Goal: Task Accomplishment & Management: Complete application form

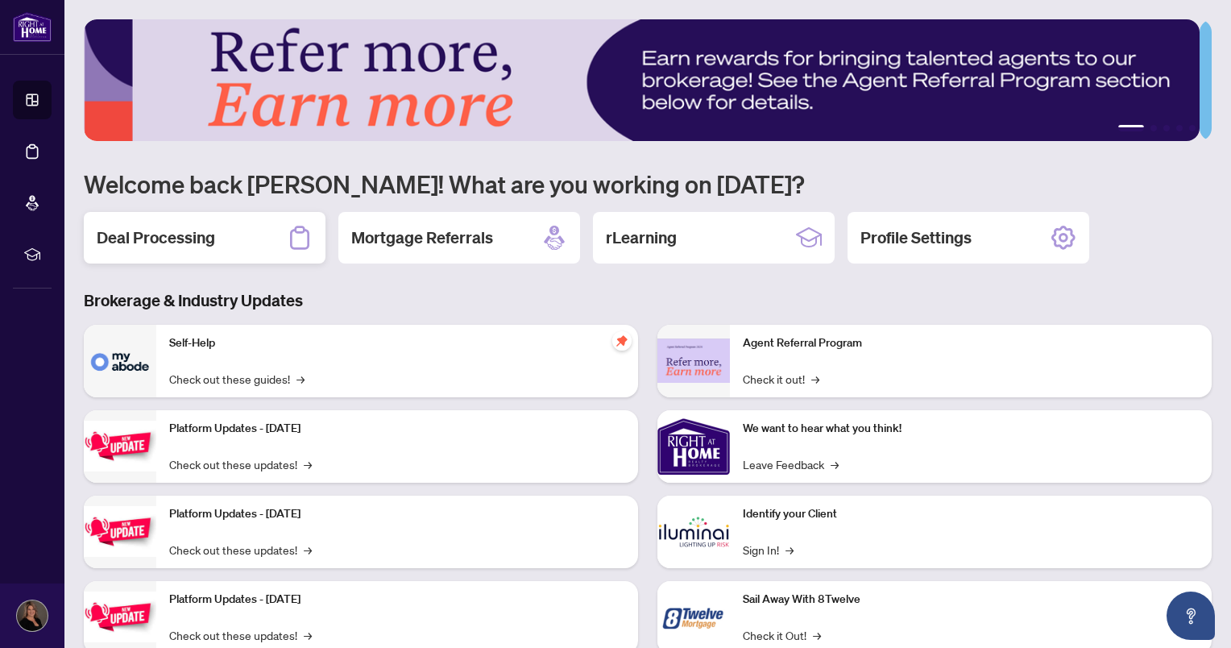
click at [213, 249] on div "Deal Processing" at bounding box center [205, 238] width 242 height 52
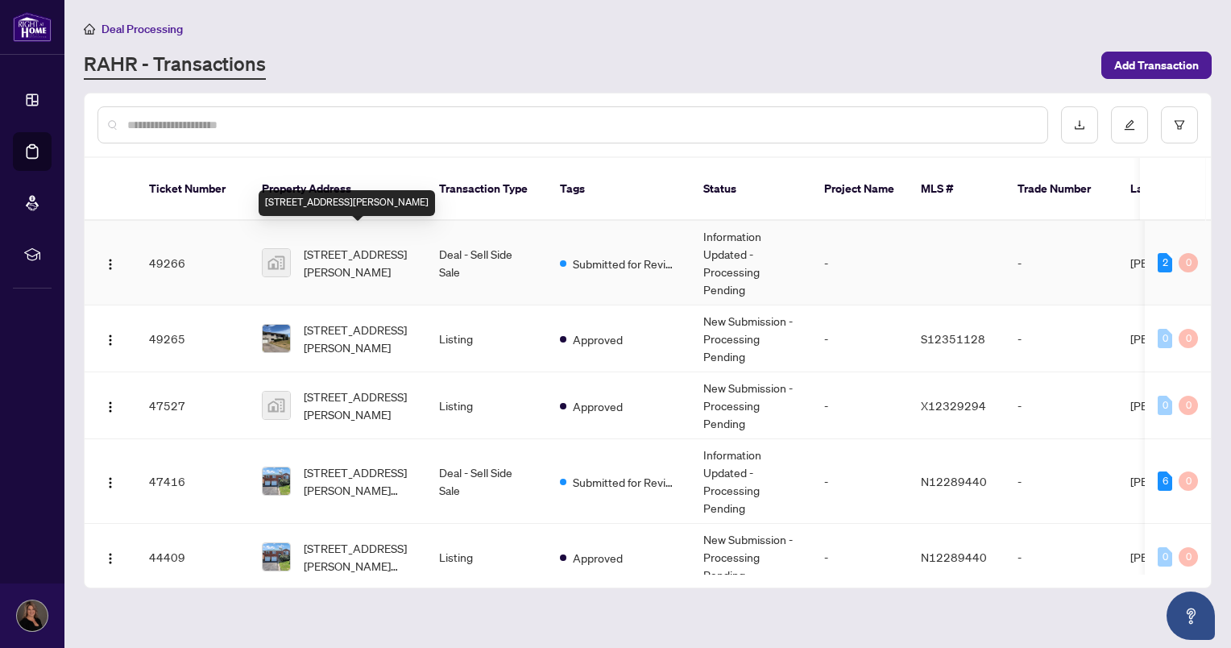
click at [345, 255] on span "[STREET_ADDRESS][PERSON_NAME]" at bounding box center [359, 262] width 110 height 35
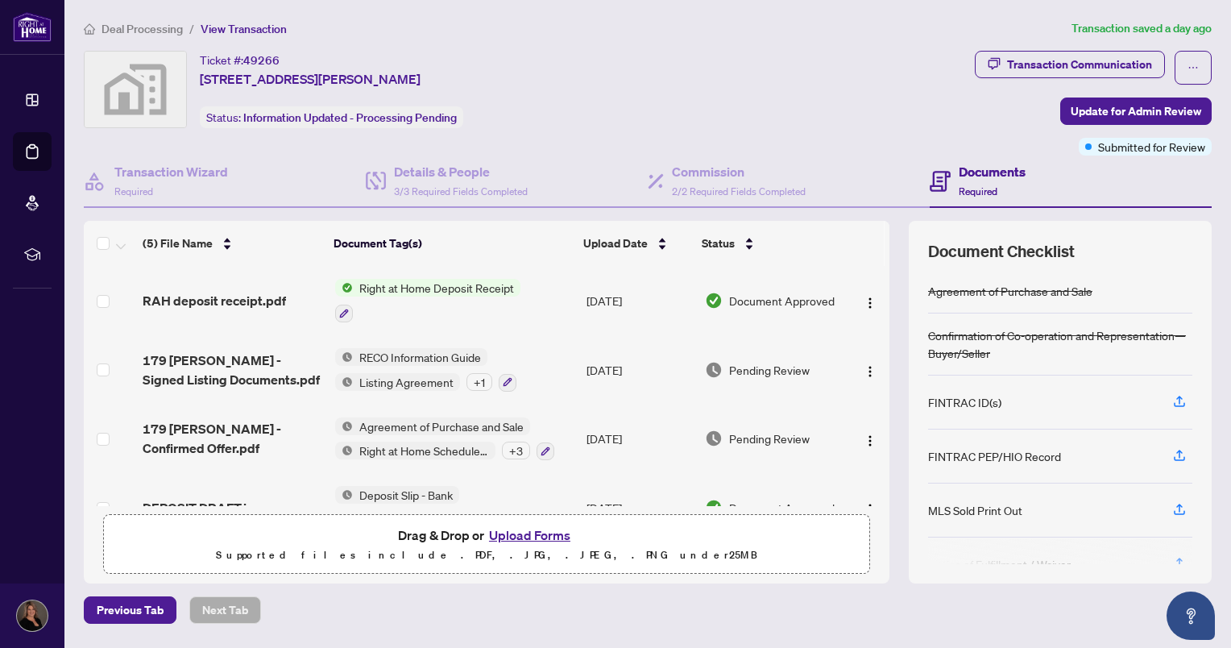
click at [528, 537] on button "Upload Forms" at bounding box center [529, 534] width 91 height 21
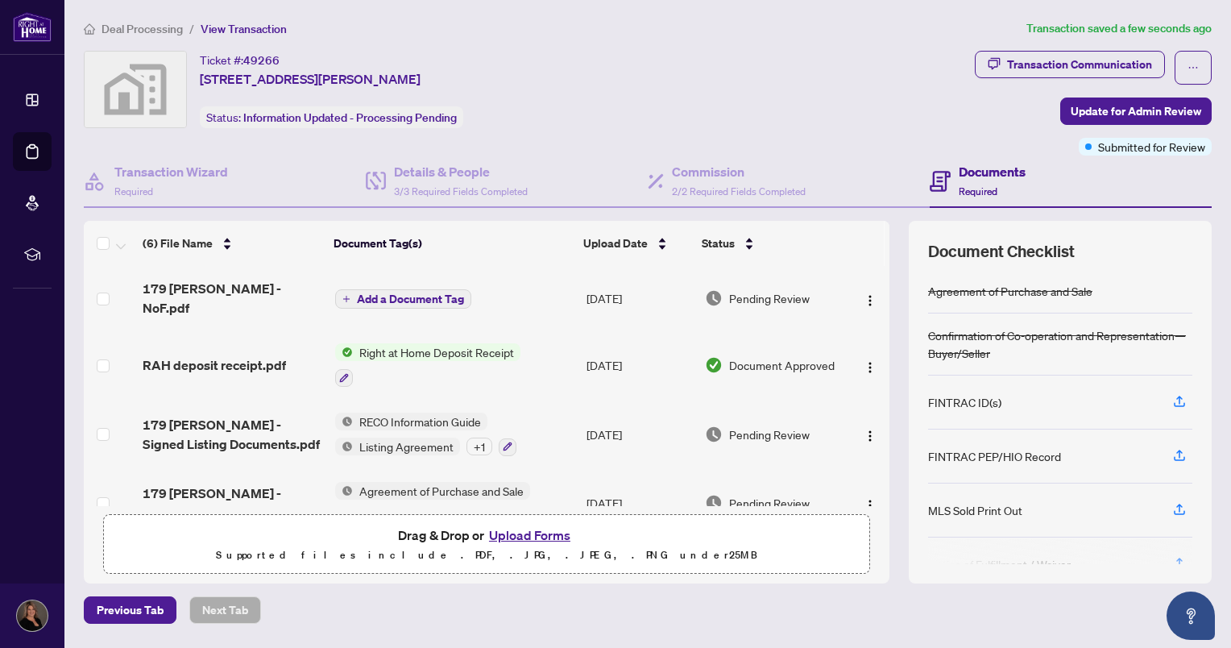
click at [378, 293] on span "Add a Document Tag" at bounding box center [410, 298] width 107 height 11
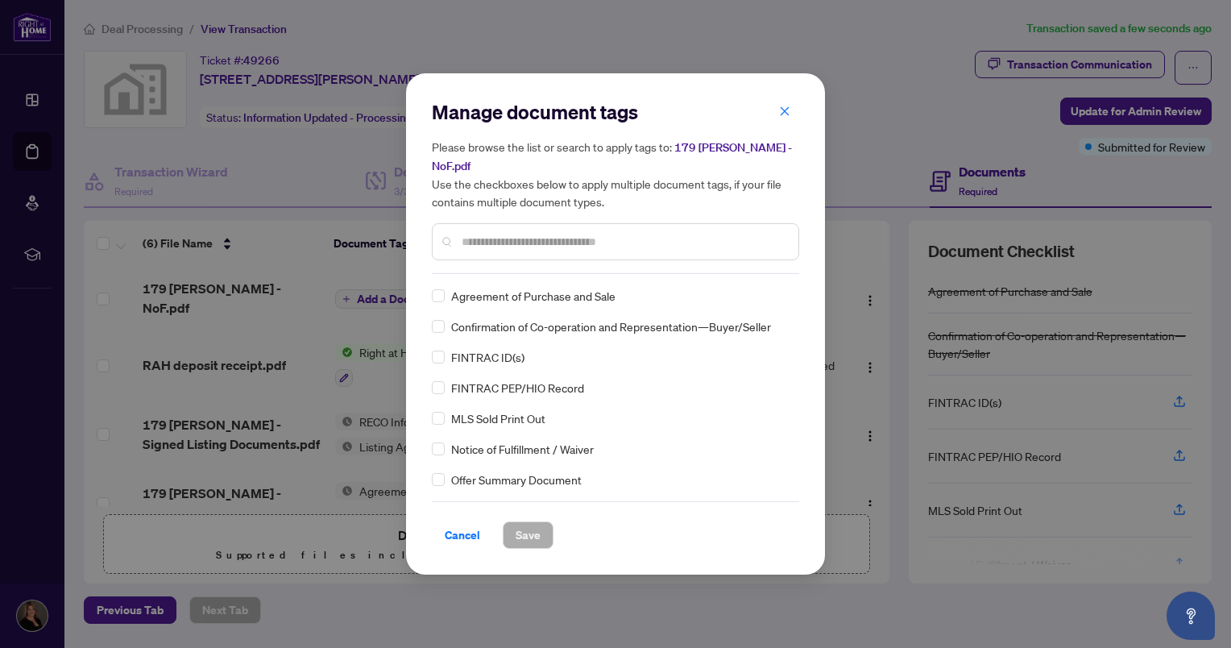
click at [470, 234] on input "text" at bounding box center [624, 242] width 324 height 18
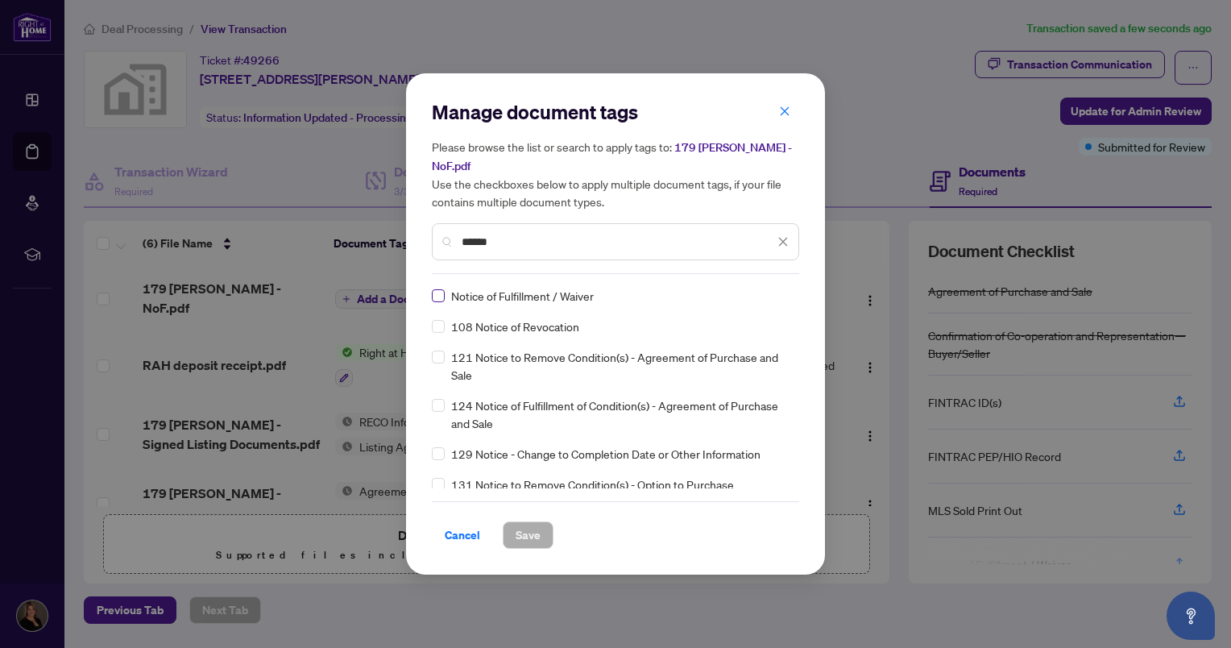
type input "******"
click at [517, 522] on span "Save" at bounding box center [528, 535] width 25 height 26
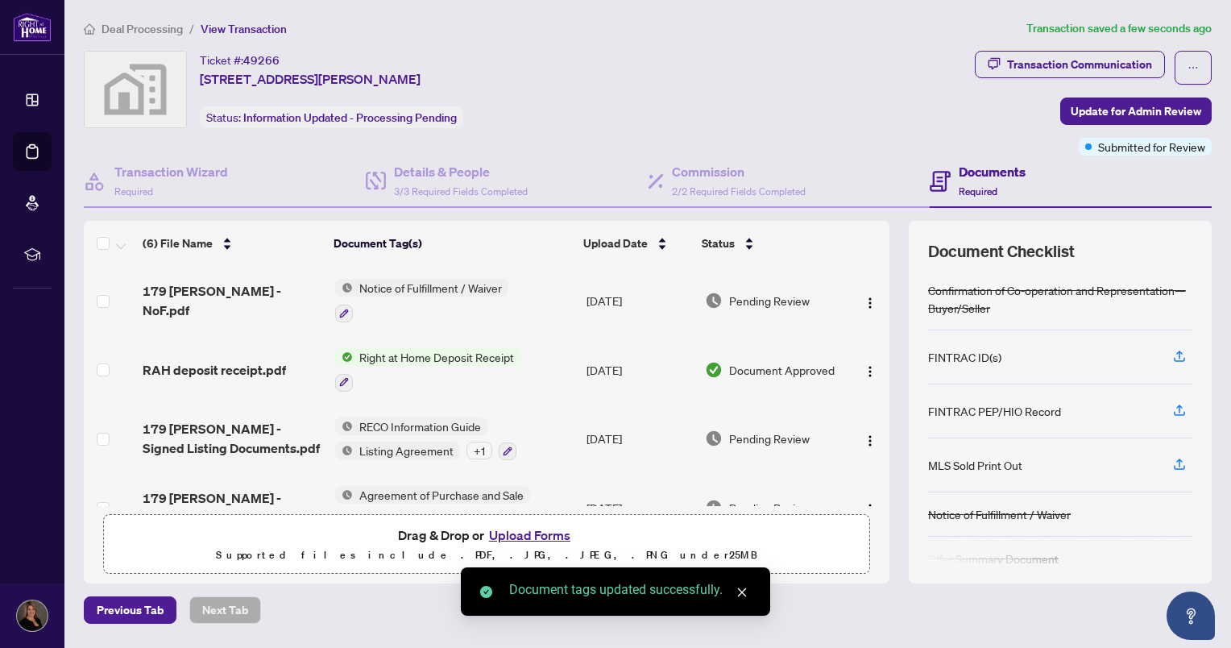
scroll to position [154, 0]
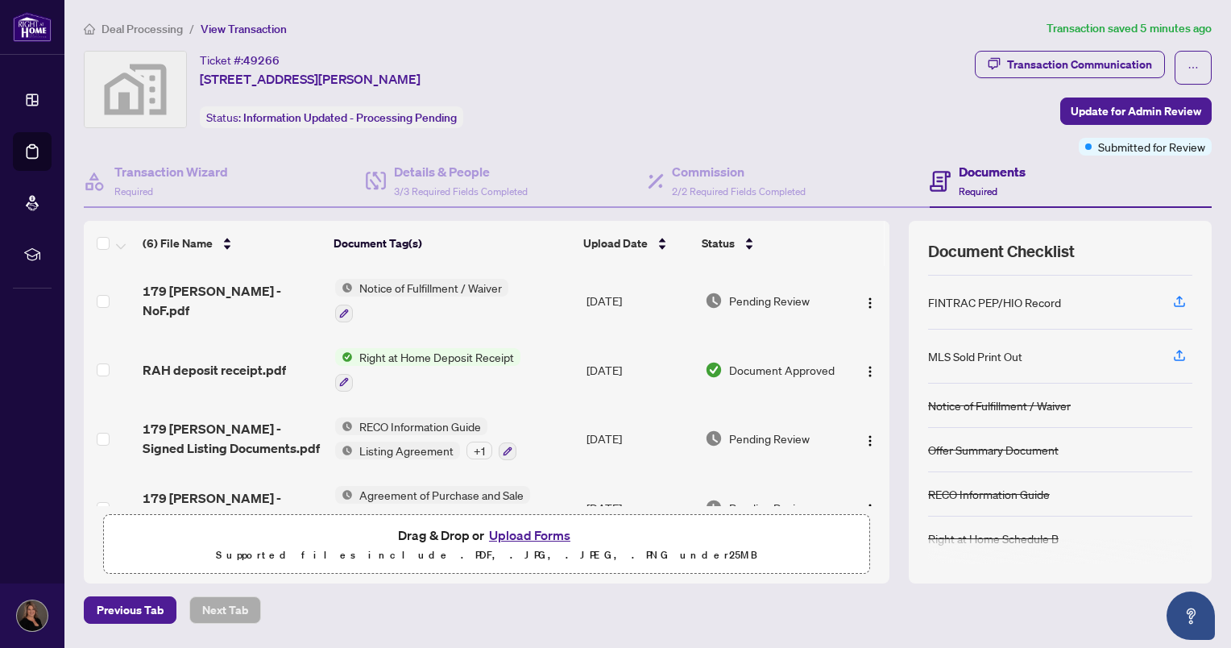
click at [497, 536] on button "Upload Forms" at bounding box center [529, 534] width 91 height 21
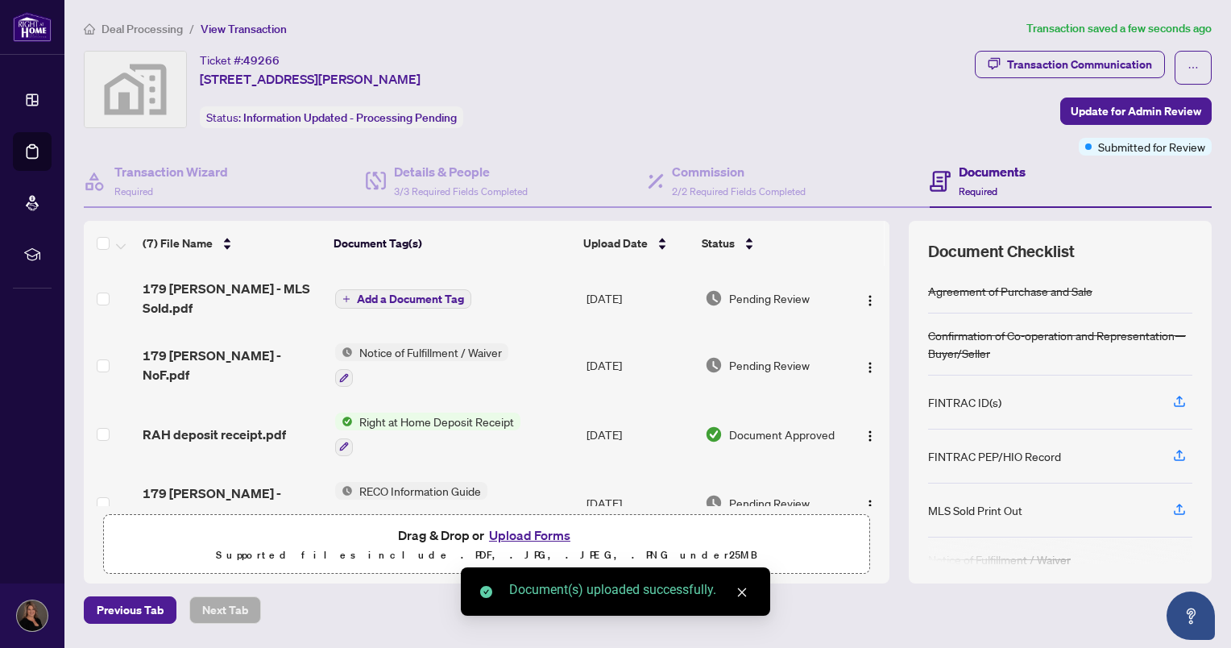
click at [374, 293] on span "Add a Document Tag" at bounding box center [410, 298] width 107 height 11
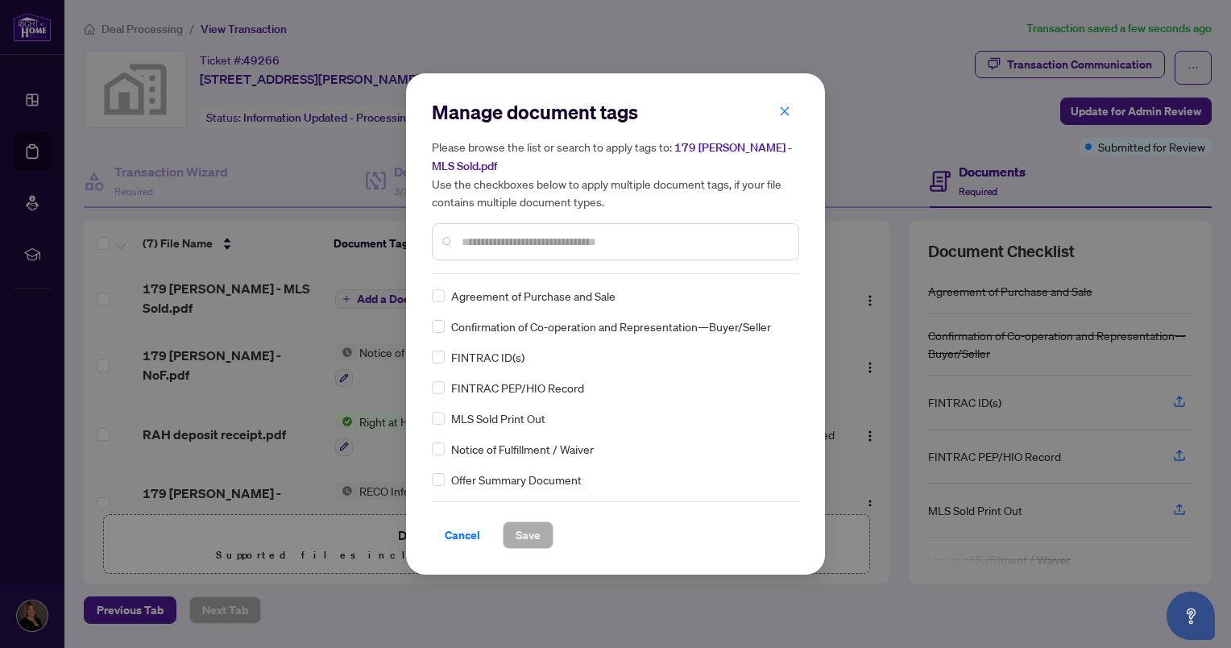
click at [504, 281] on div "Manage document tags Please browse the list or search to apply tags to: 179 [PE…" at bounding box center [615, 324] width 367 height 450
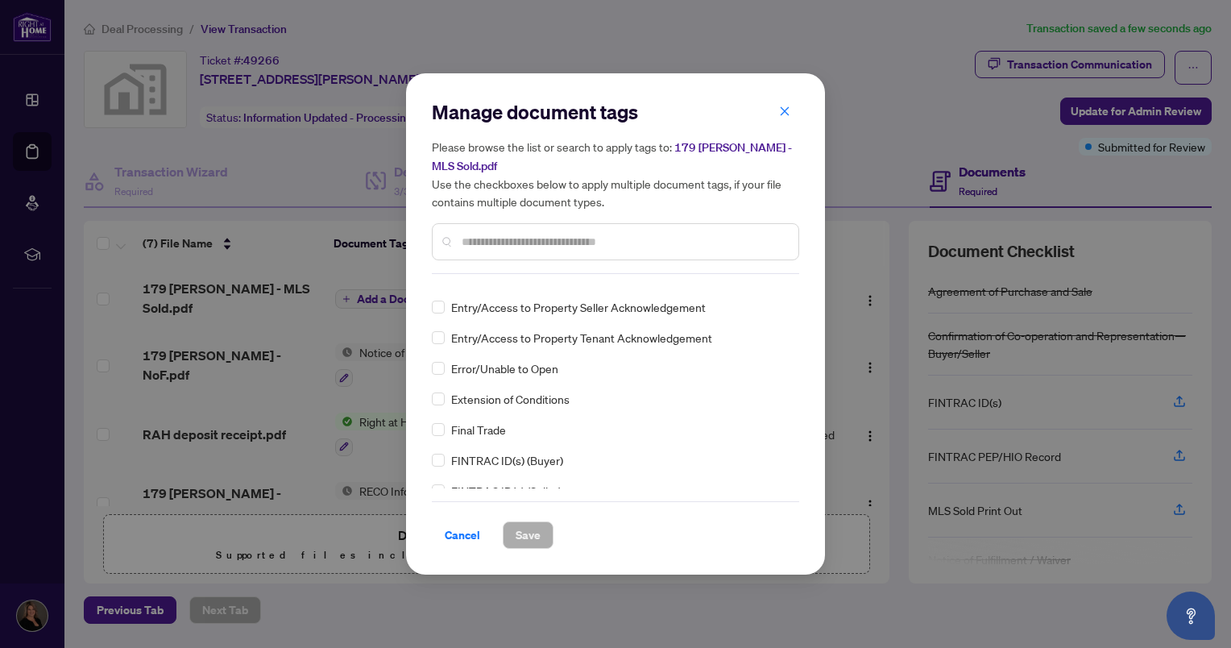
click at [470, 242] on input "text" at bounding box center [624, 242] width 324 height 18
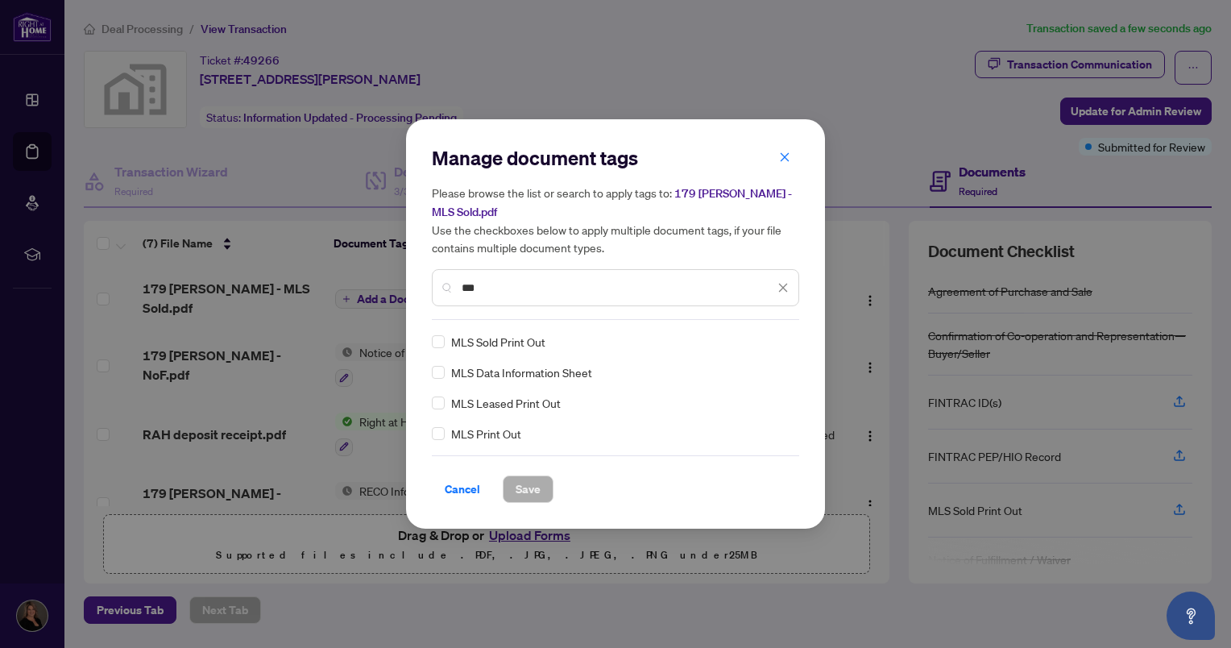
scroll to position [0, 0]
type input "***"
click at [431, 342] on div "Manage document tags Please browse the list or search to apply tags to: 179 [PE…" at bounding box center [615, 323] width 419 height 409
click at [532, 495] on span "Save" at bounding box center [528, 489] width 25 height 26
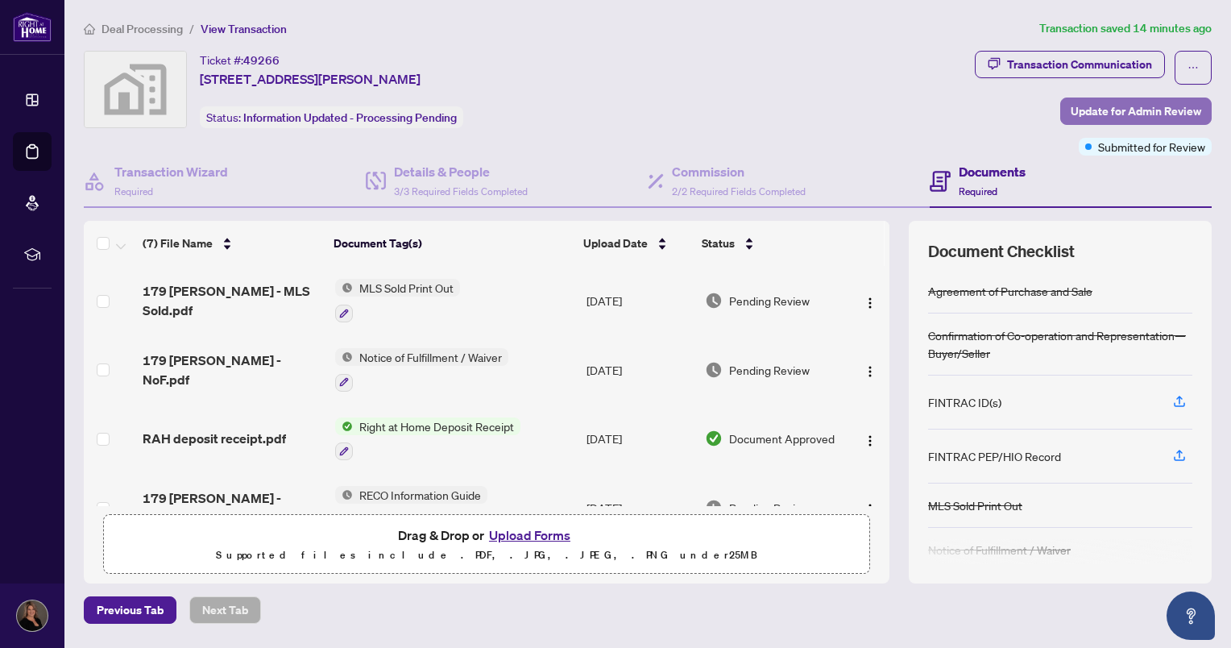
click at [1109, 106] on span "Update for Admin Review" at bounding box center [1136, 111] width 131 height 26
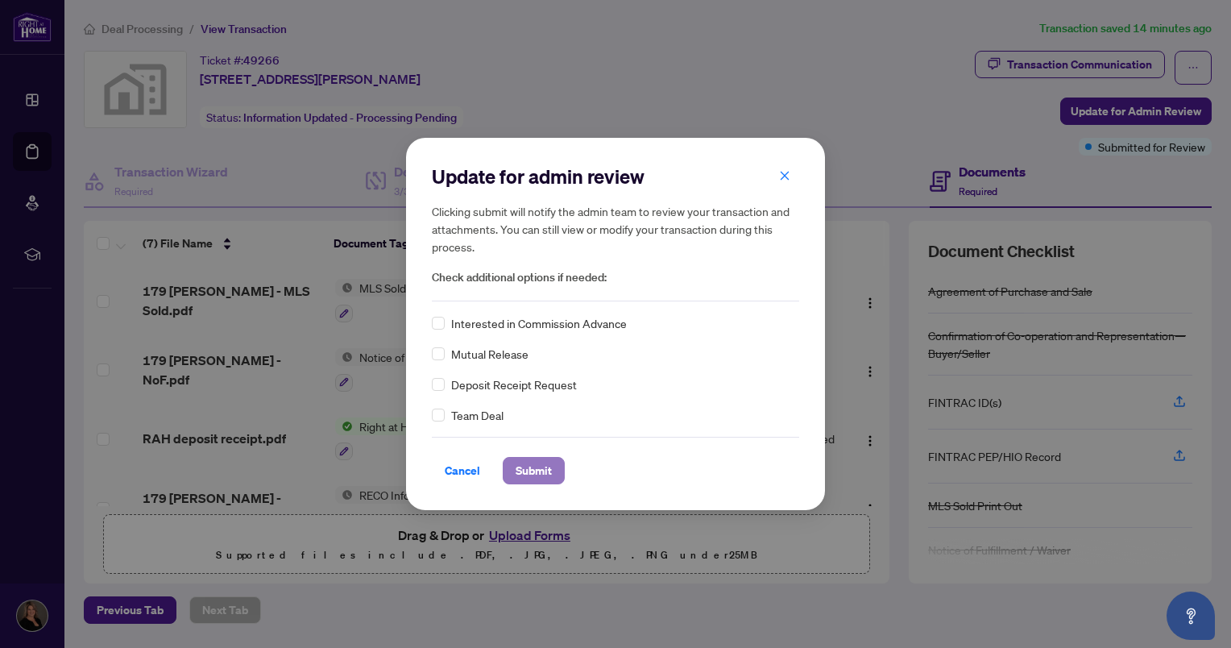
click at [520, 466] on span "Submit" at bounding box center [534, 471] width 36 height 26
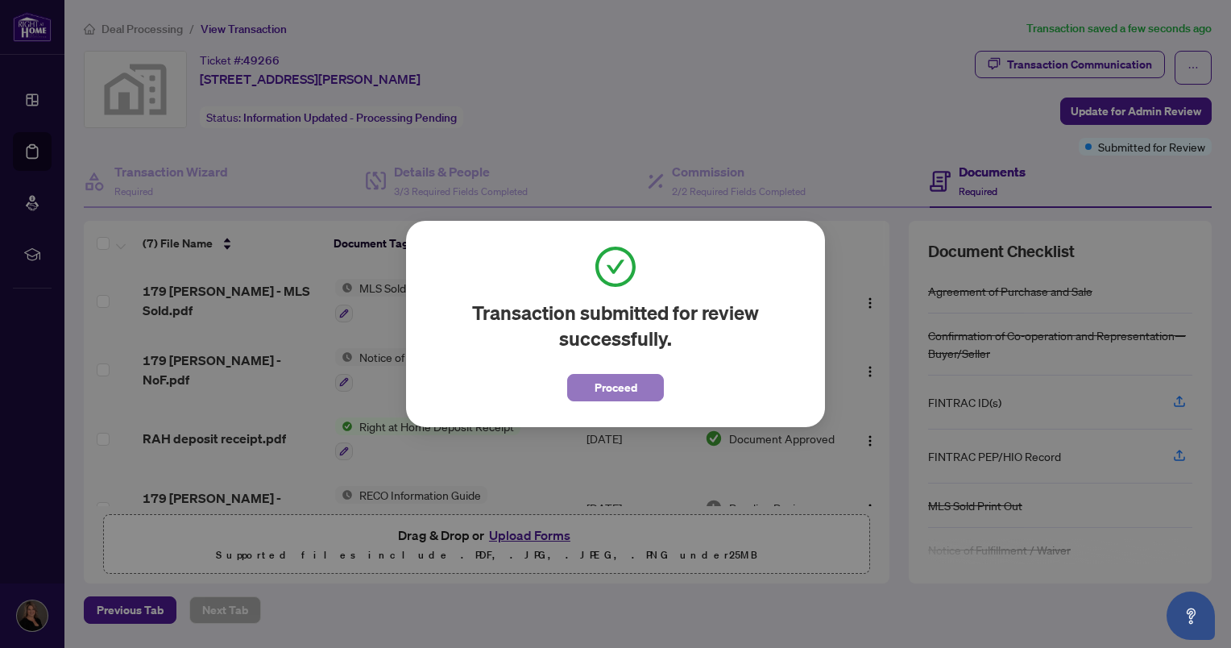
click at [617, 389] on span "Proceed" at bounding box center [616, 388] width 43 height 26
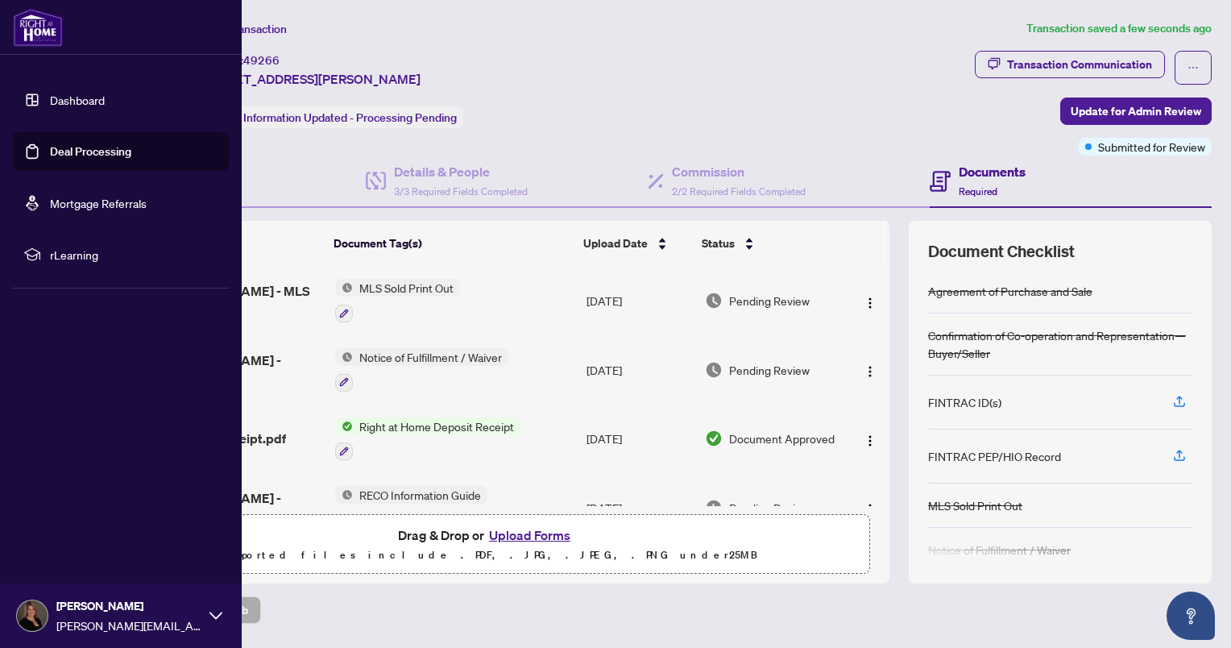
click at [64, 155] on link "Deal Processing" at bounding box center [90, 151] width 81 height 15
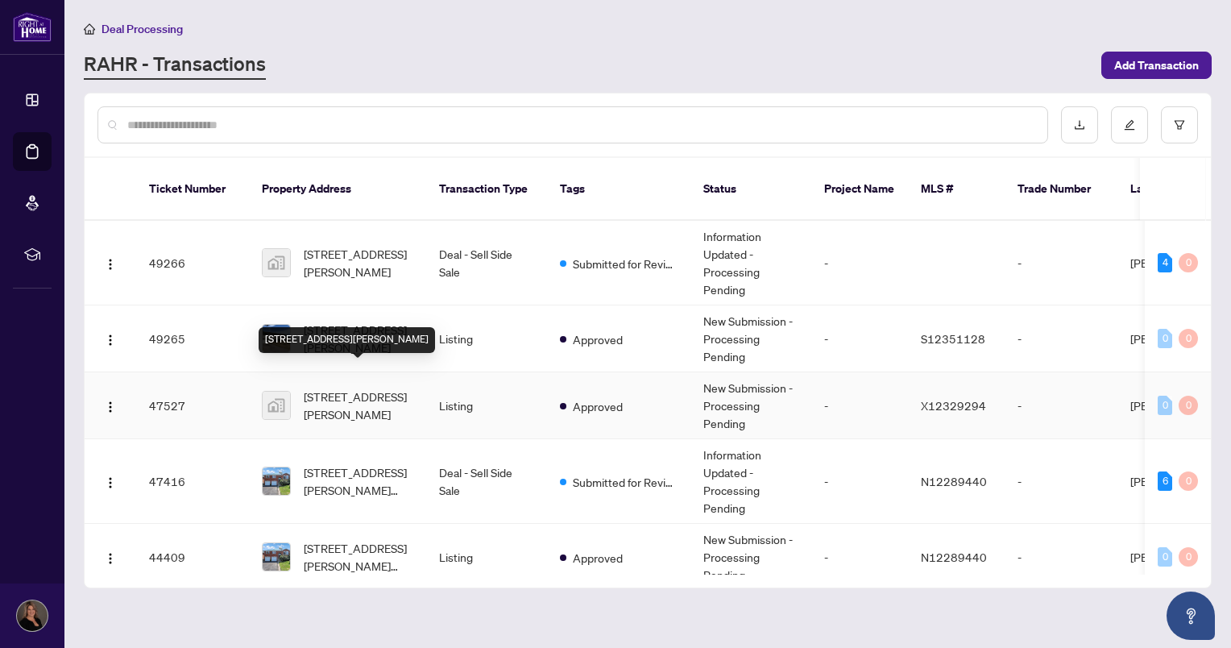
scroll to position [81, 0]
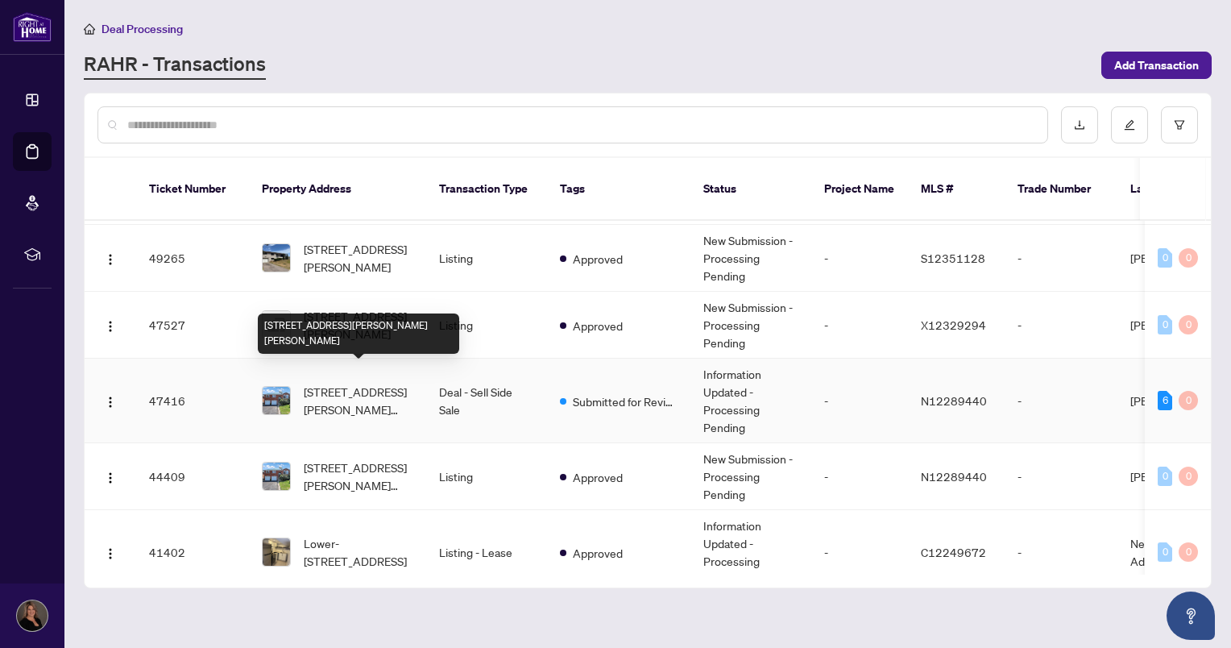
click at [348, 393] on span "[STREET_ADDRESS][PERSON_NAME][PERSON_NAME]" at bounding box center [359, 400] width 110 height 35
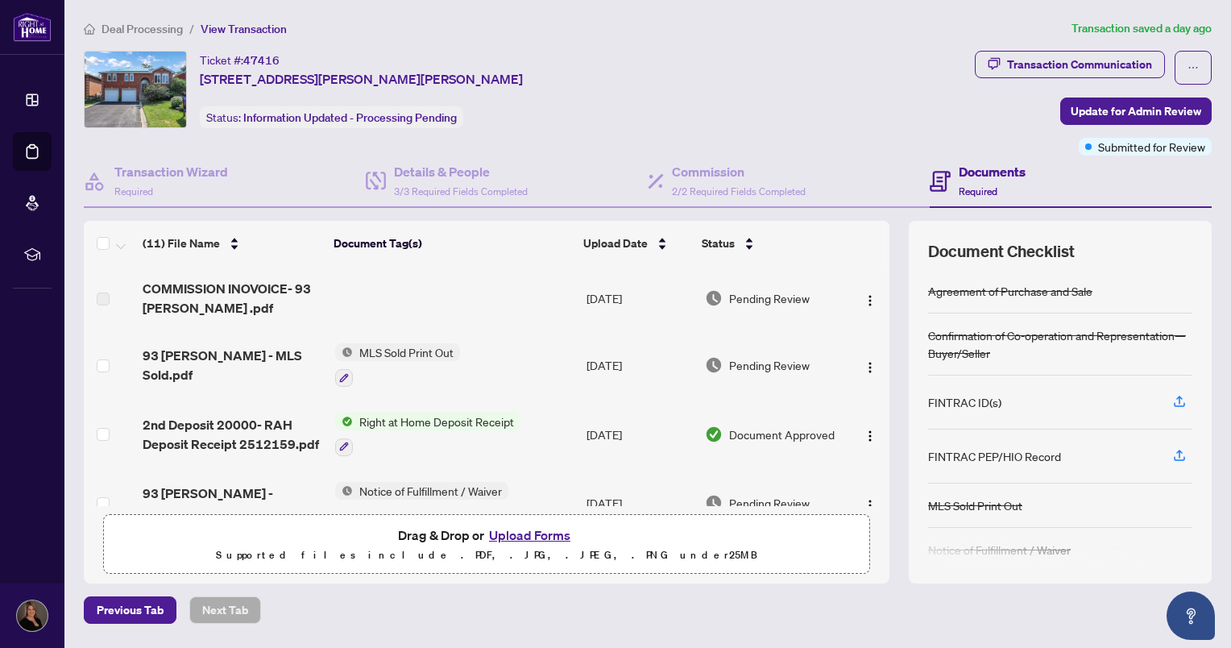
click at [535, 531] on button "Upload Forms" at bounding box center [529, 534] width 91 height 21
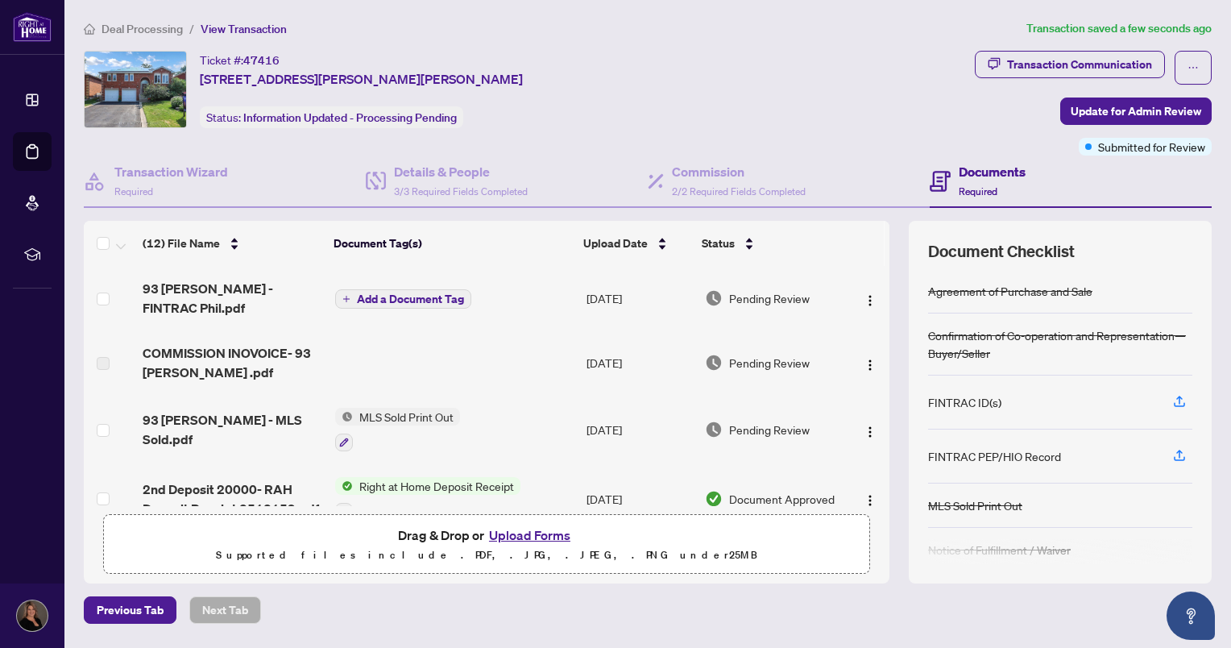
click at [379, 289] on button "Add a Document Tag" at bounding box center [403, 298] width 136 height 19
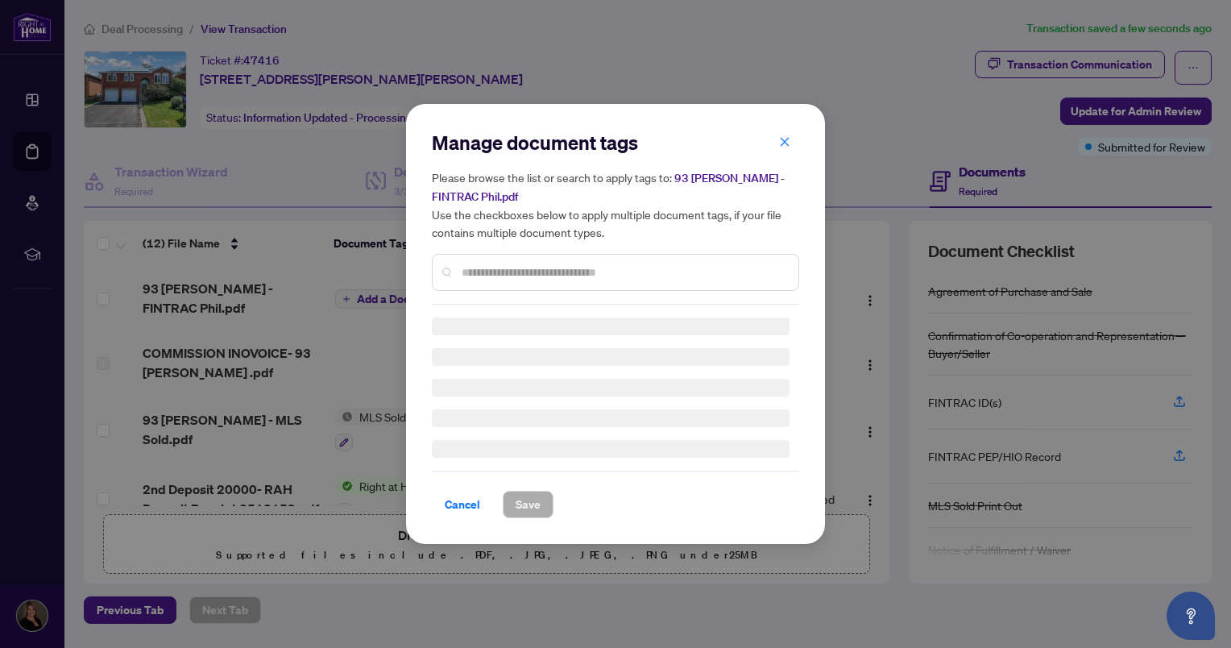
click at [491, 275] on div "Manage document tags Please browse the list or search to apply tags to: 93 [PER…" at bounding box center [615, 324] width 367 height 388
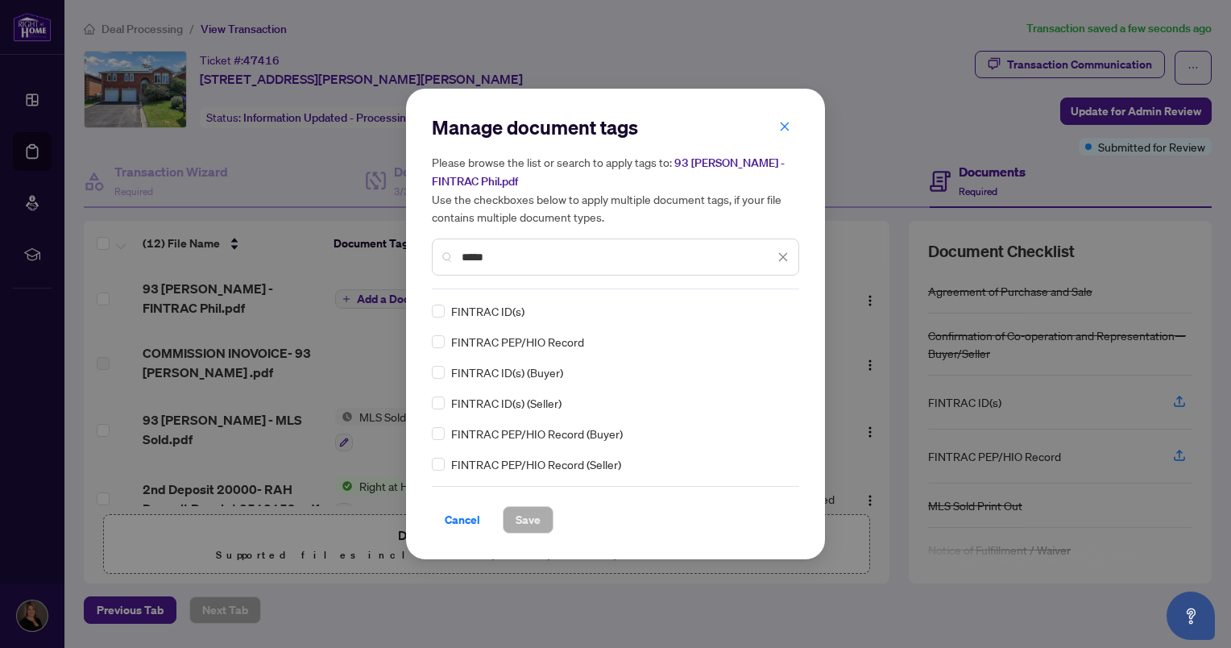
type input "*****"
click at [538, 514] on button "Save" at bounding box center [528, 519] width 51 height 27
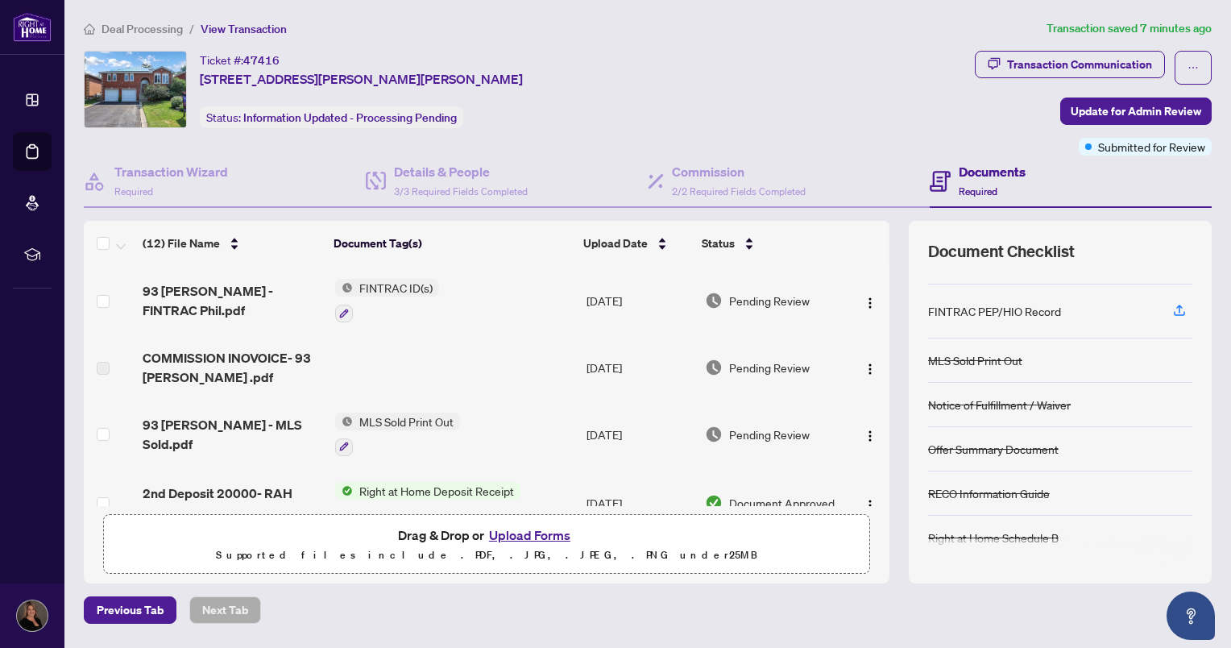
click at [518, 533] on button "Upload Forms" at bounding box center [529, 534] width 91 height 21
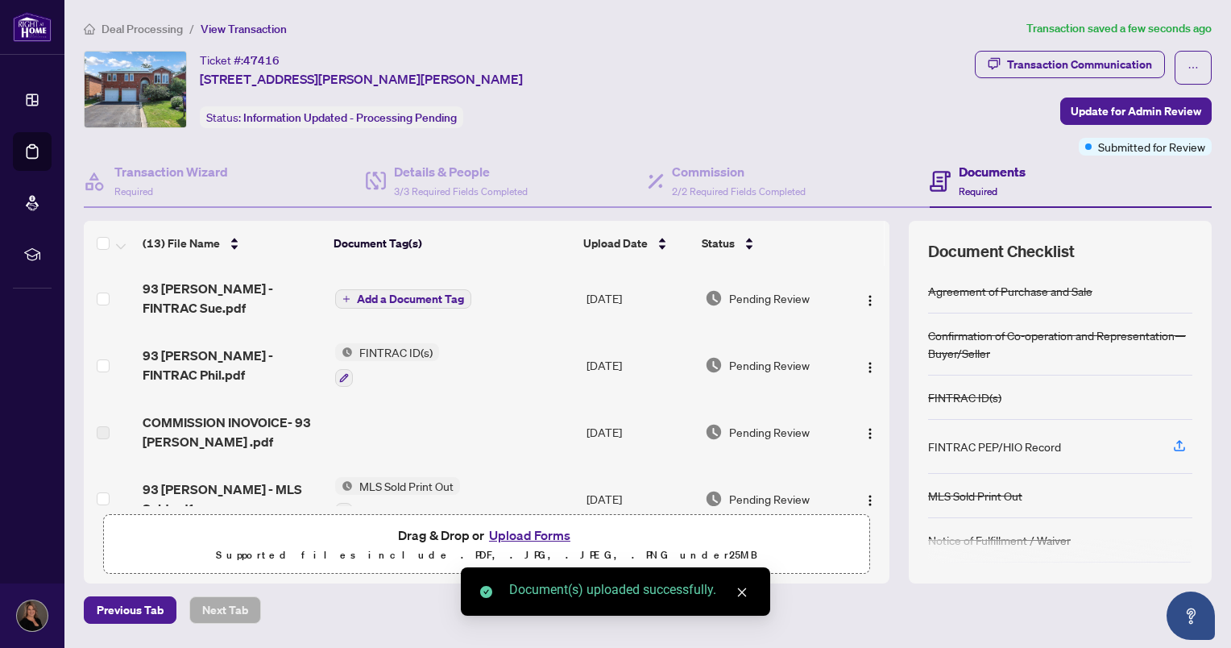
click at [422, 295] on span "Add a Document Tag" at bounding box center [410, 298] width 107 height 11
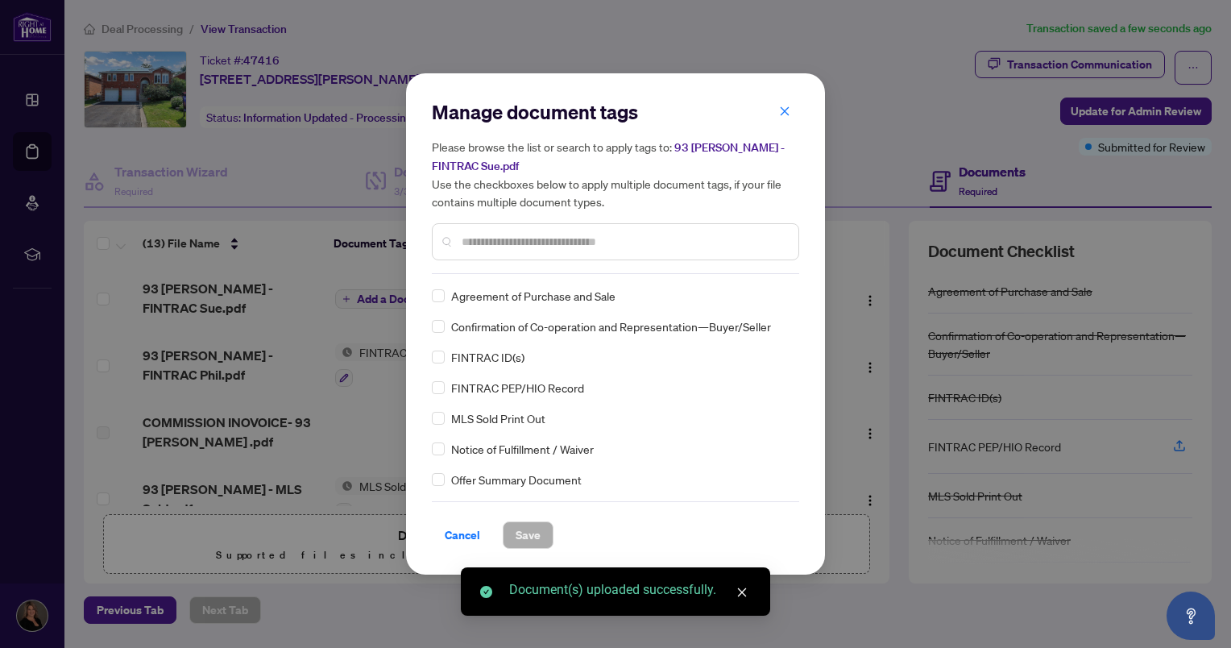
click at [498, 273] on div "Manage document tags Please browse the list or search to apply tags to: 93 [PER…" at bounding box center [615, 186] width 367 height 175
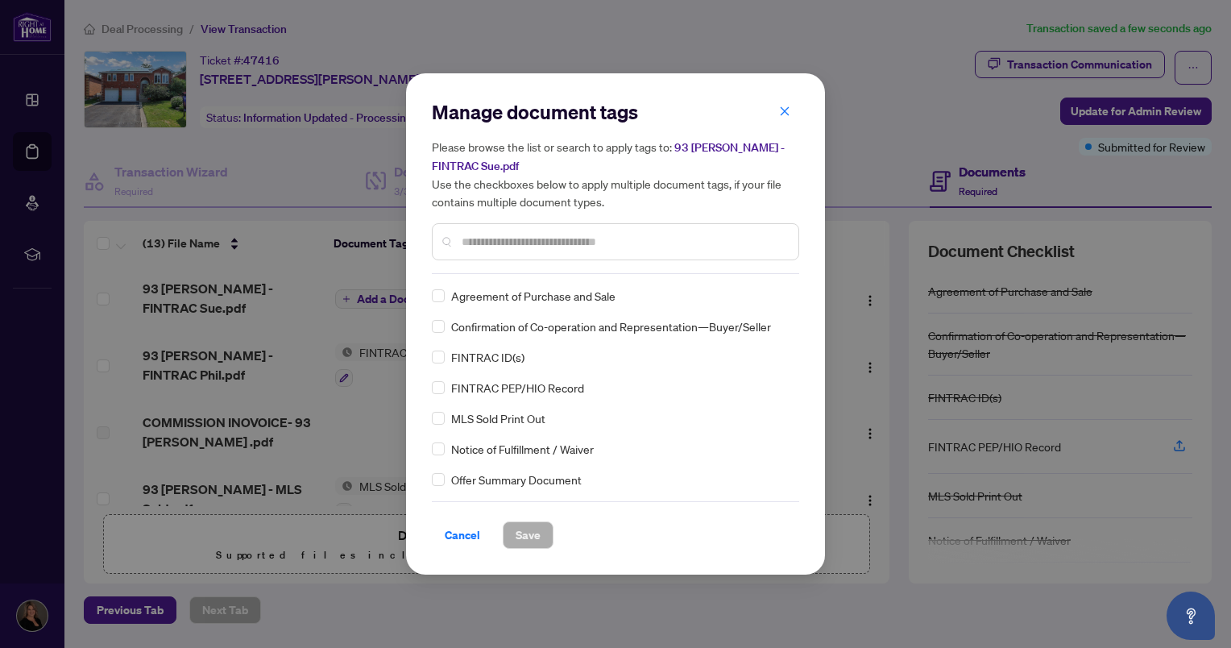
click at [487, 246] on input "text" at bounding box center [624, 242] width 324 height 18
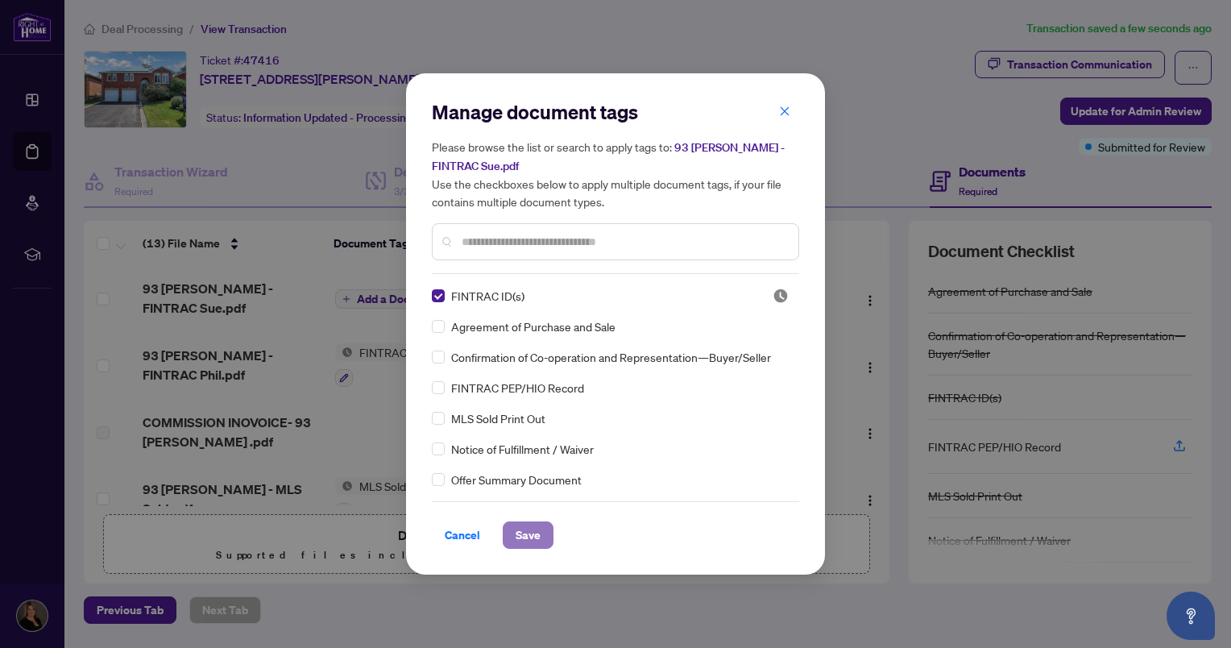
click at [524, 528] on span "Save" at bounding box center [528, 535] width 25 height 26
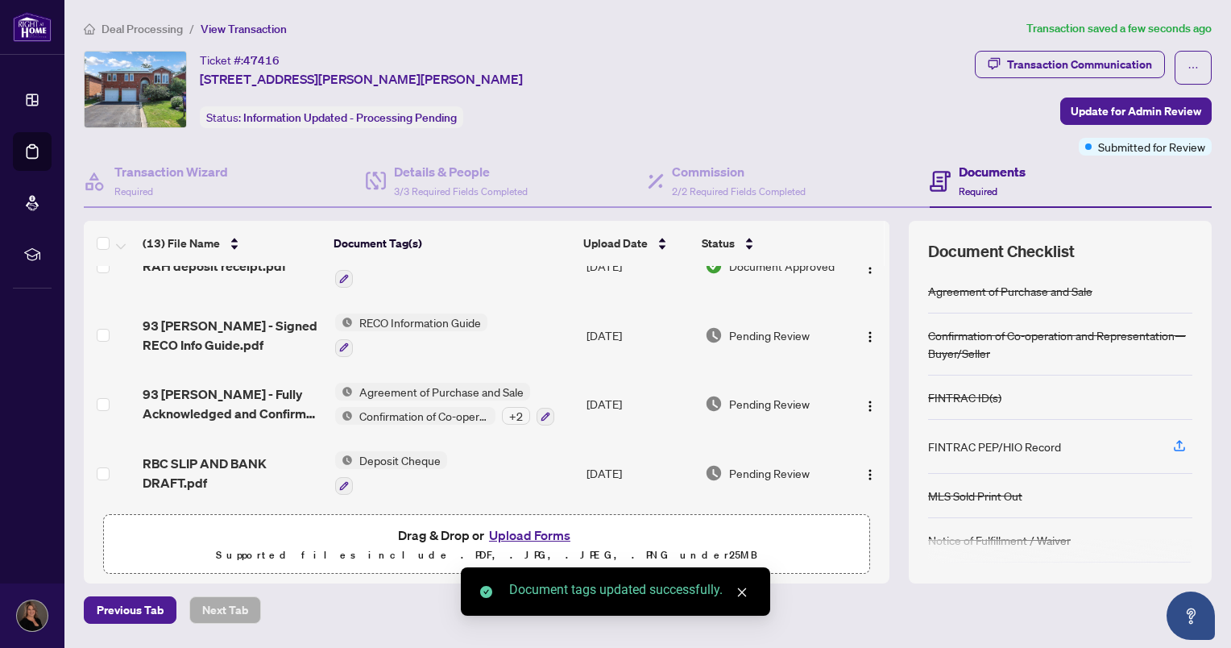
scroll to position [651, 0]
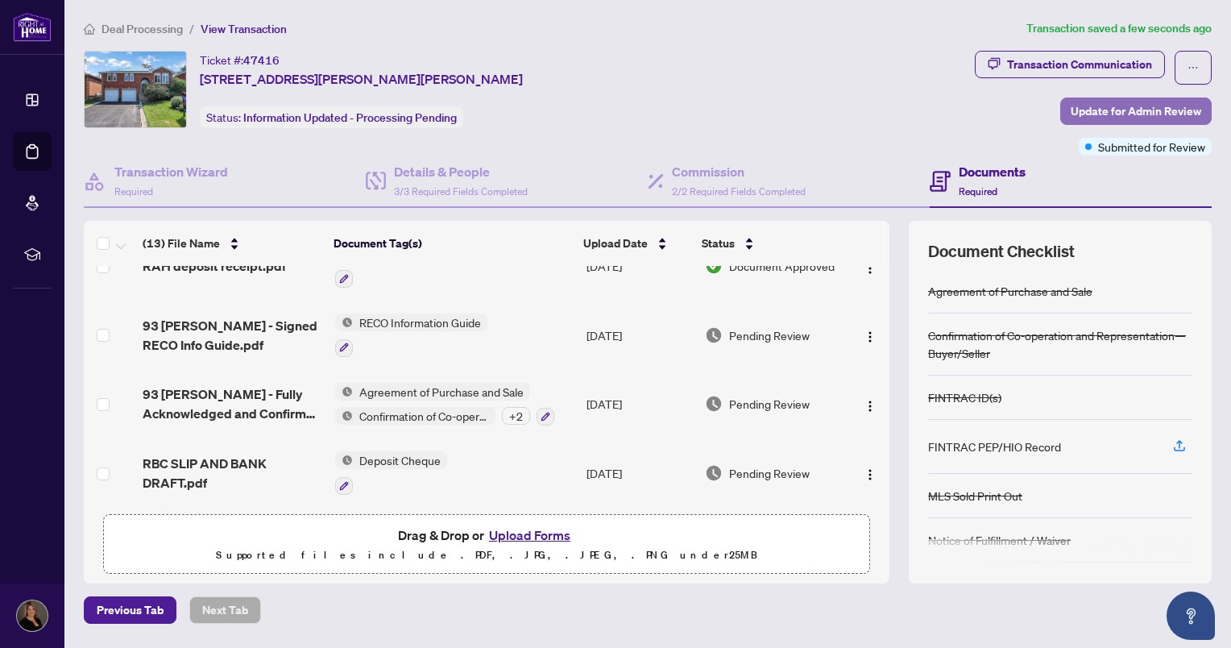
click at [1100, 107] on span "Update for Admin Review" at bounding box center [1136, 111] width 131 height 26
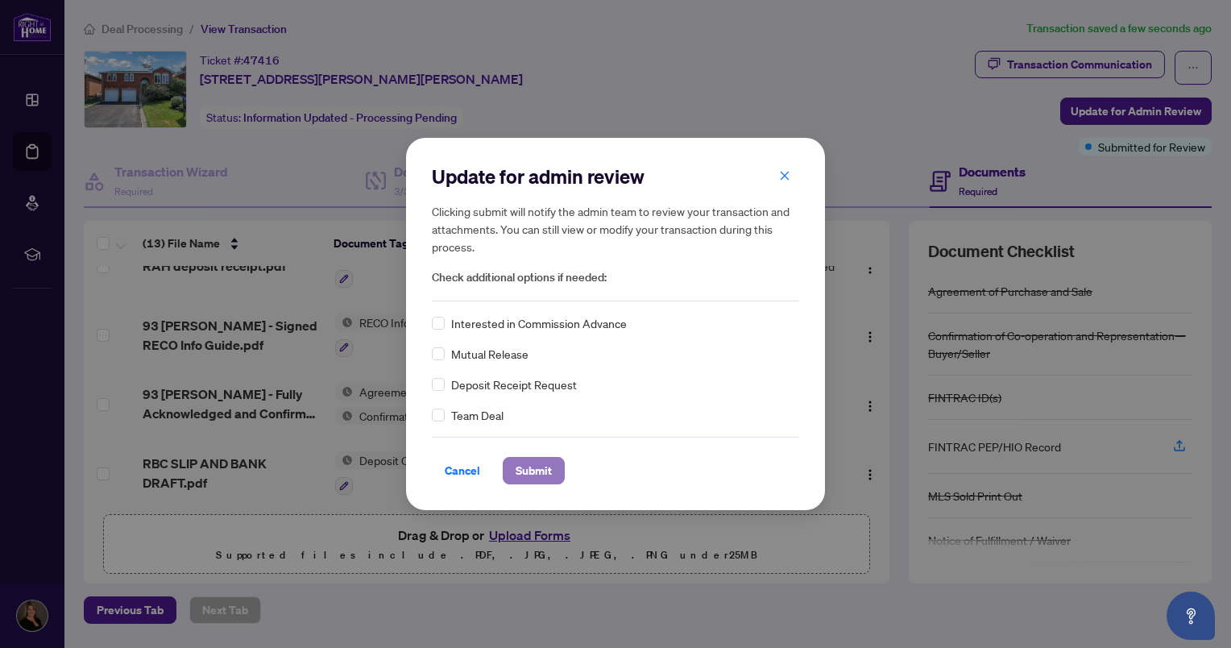
click at [521, 470] on span "Submit" at bounding box center [534, 471] width 36 height 26
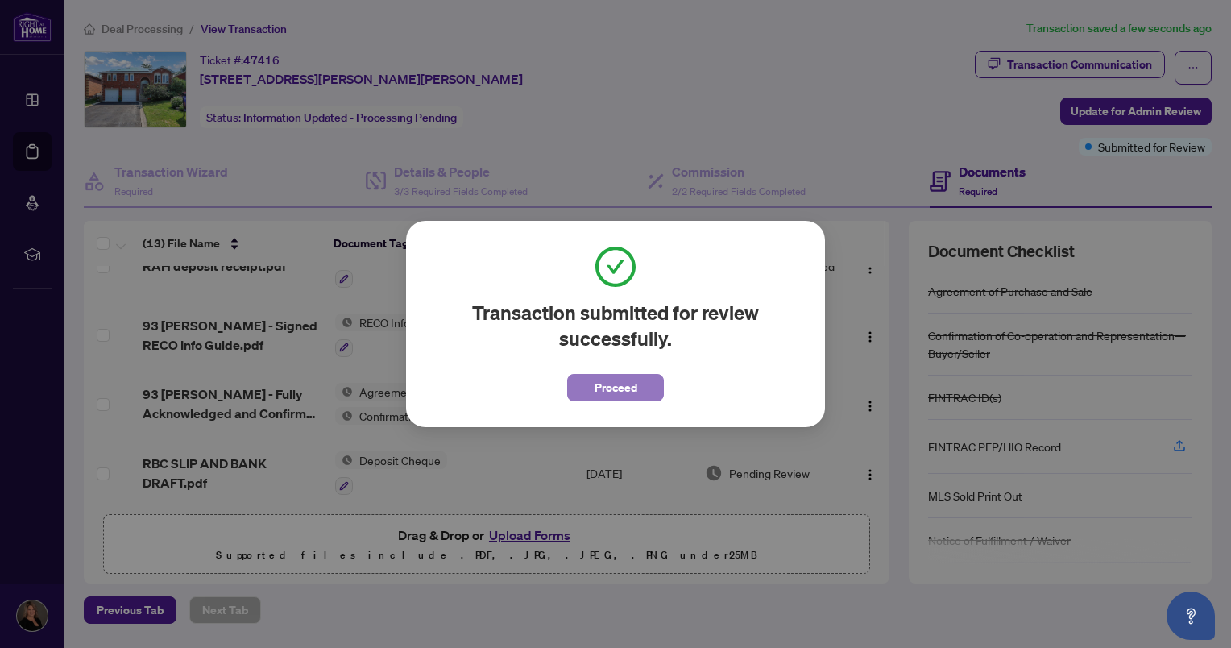
click at [634, 381] on button "Proceed" at bounding box center [615, 387] width 97 height 27
